Goal: Transaction & Acquisition: Obtain resource

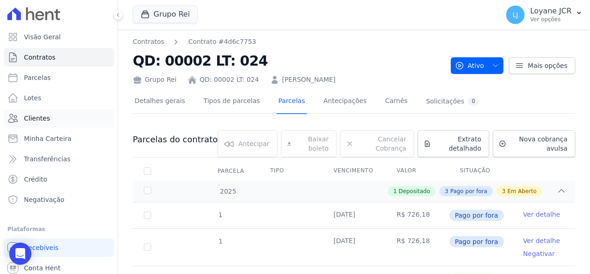
click at [58, 117] on link "Clientes" at bounding box center [59, 118] width 110 height 18
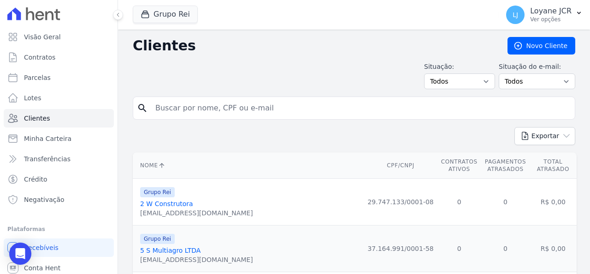
click at [248, 106] on input "search" at bounding box center [361, 108] width 422 height 18
paste input "[PERSON_NAME]"
type input "[PERSON_NAME]"
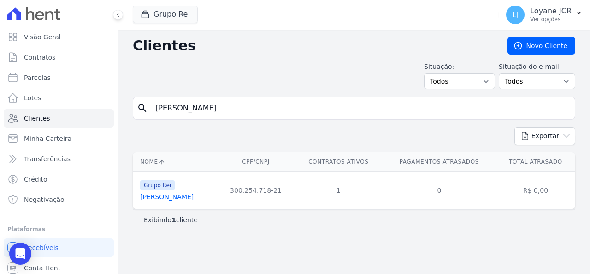
click at [194, 198] on link "[PERSON_NAME]" at bounding box center [167, 196] width 54 height 7
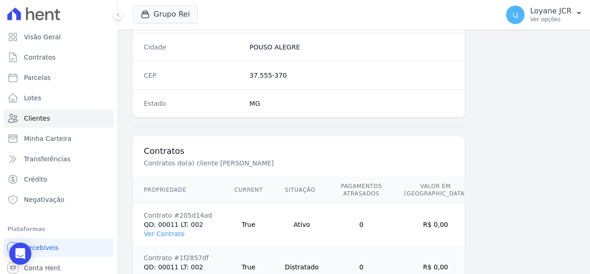
scroll to position [635, 0]
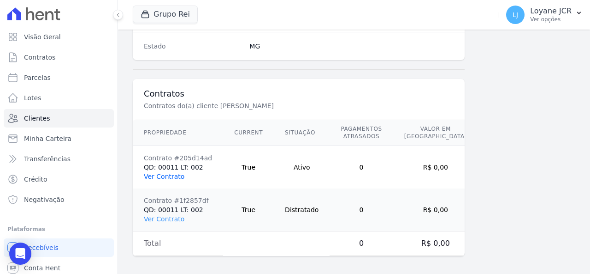
click at [174, 173] on link "Ver Contrato" at bounding box center [164, 175] width 41 height 7
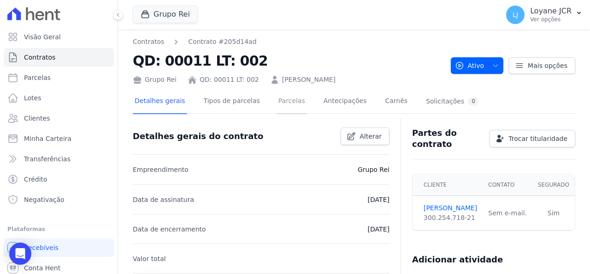
click at [277, 105] on link "Parcelas" at bounding box center [292, 101] width 30 height 24
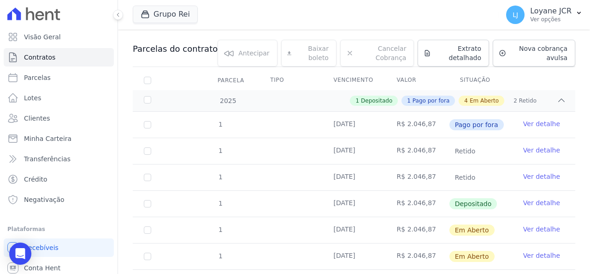
scroll to position [137, 0]
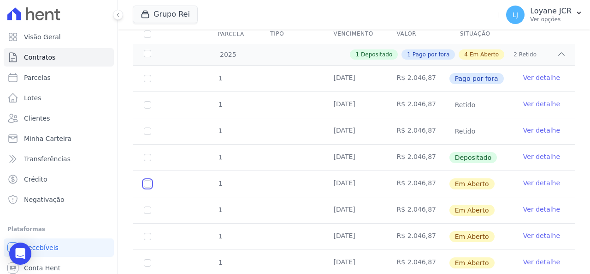
click at [144, 185] on input "checkbox" at bounding box center [147, 183] width 7 height 7
checkbox input "true"
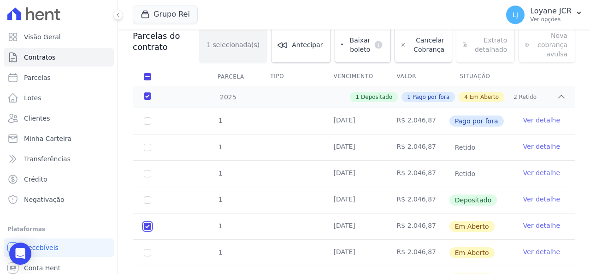
scroll to position [54, 0]
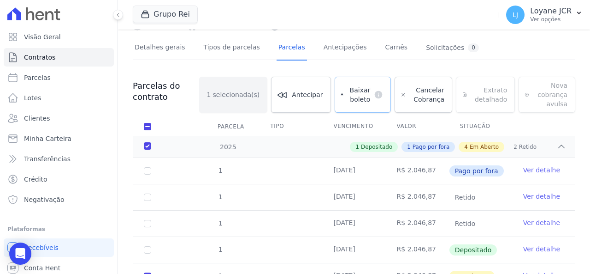
click at [362, 95] on span "Baixar boleto" at bounding box center [358, 94] width 23 height 18
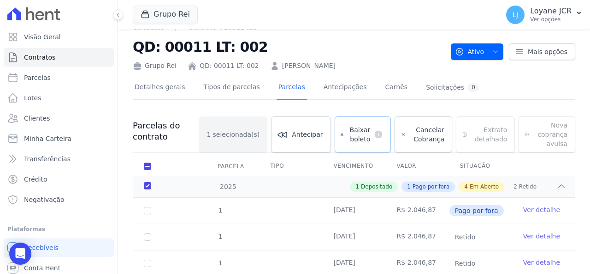
scroll to position [7, 0]
